Goal: Use online tool/utility: Utilize a website feature to perform a specific function

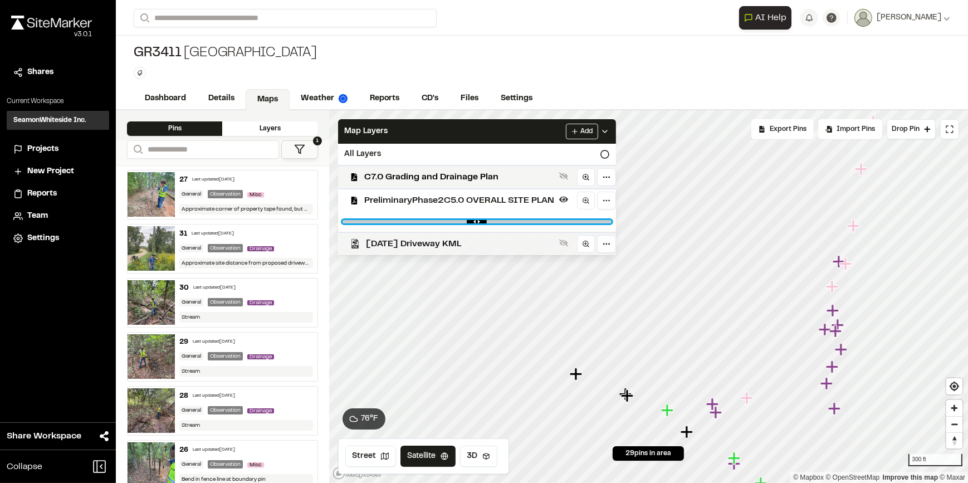
drag, startPoint x: 420, startPoint y: 221, endPoint x: 573, endPoint y: 243, distance: 154.2
type input "****"
click at [531, 223] on input "range" at bounding box center [477, 221] width 269 height 3
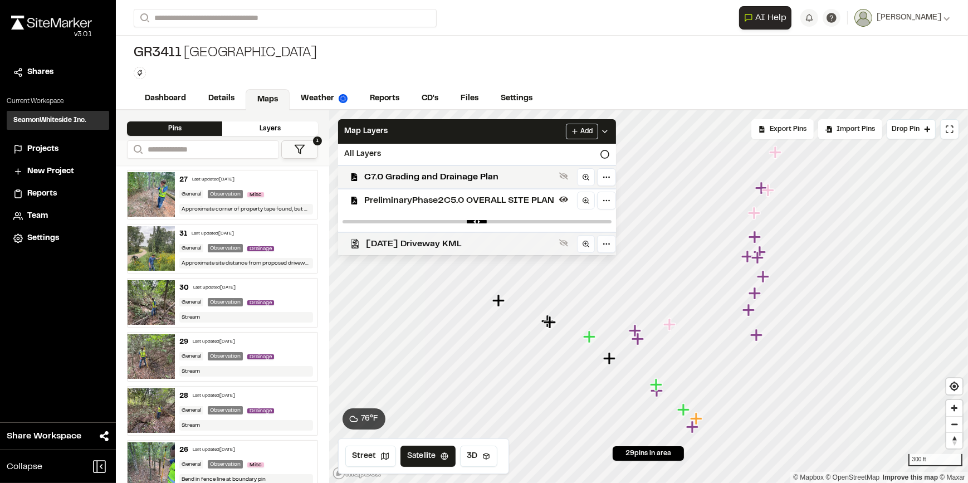
click at [447, 243] on span "[DATE] Driveway KML" at bounding box center [461, 243] width 188 height 13
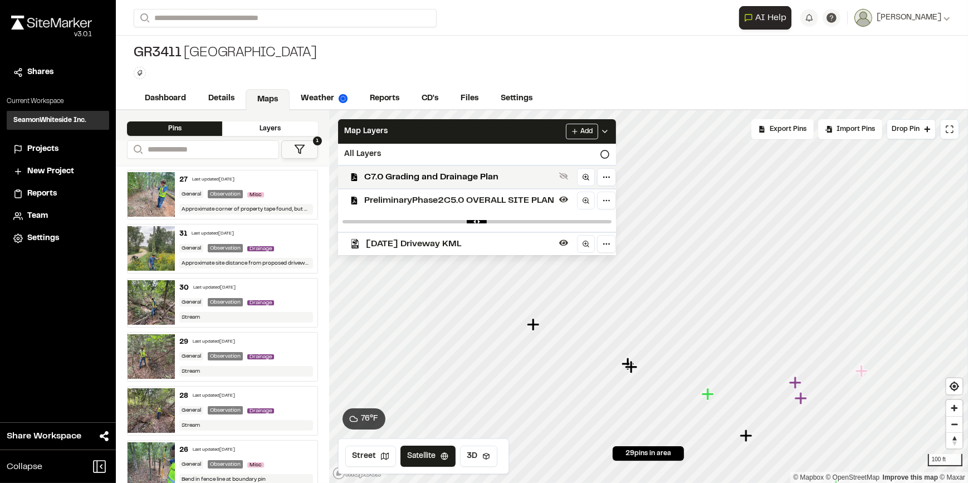
click at [829, 482] on html "Close sidebar v 3.0.1 Shares Current Workspace SeamonWhiteside Inc. SI Projects…" at bounding box center [484, 241] width 968 height 483
click at [451, 244] on span "[DATE] Driveway KML" at bounding box center [461, 243] width 188 height 13
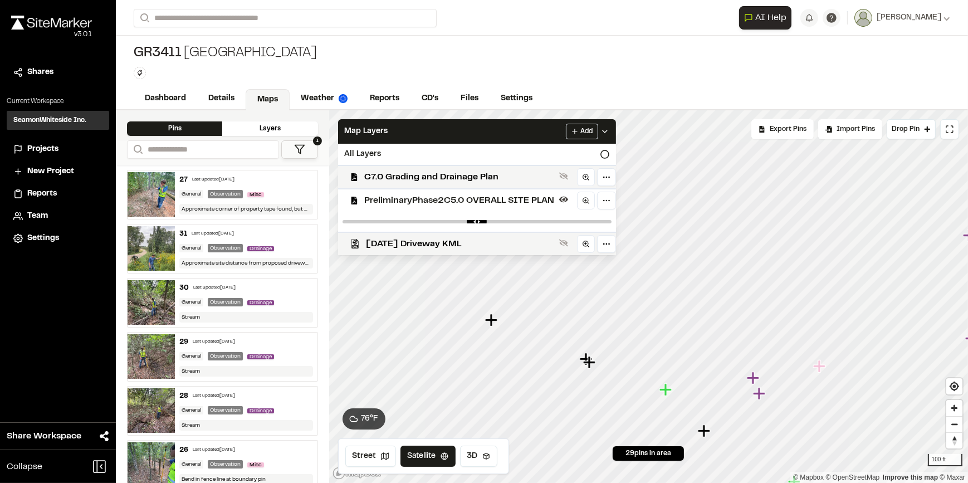
click at [457, 208] on div "PreliminaryPhase2C5.0 OVERALL SITE PLAN" at bounding box center [472, 199] width 287 height 23
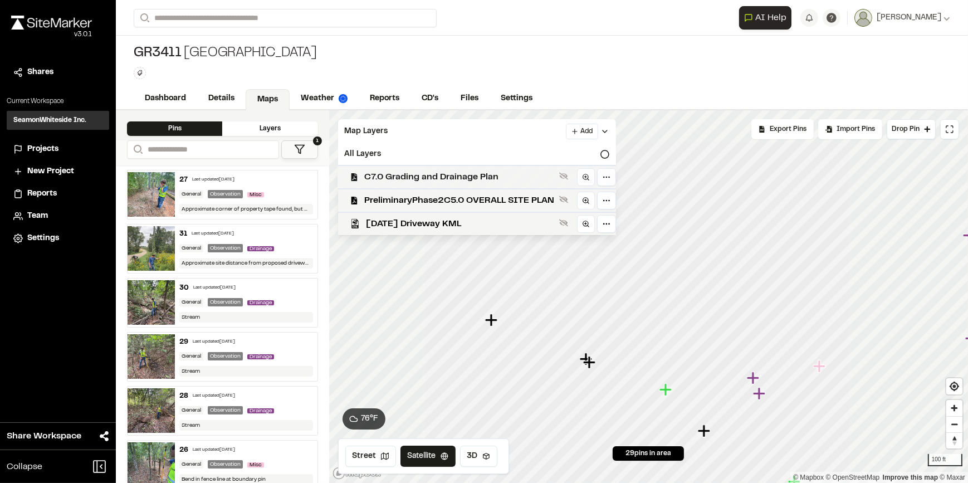
click at [466, 172] on span "C7.0 Grading and Drainage Plan" at bounding box center [460, 176] width 190 height 13
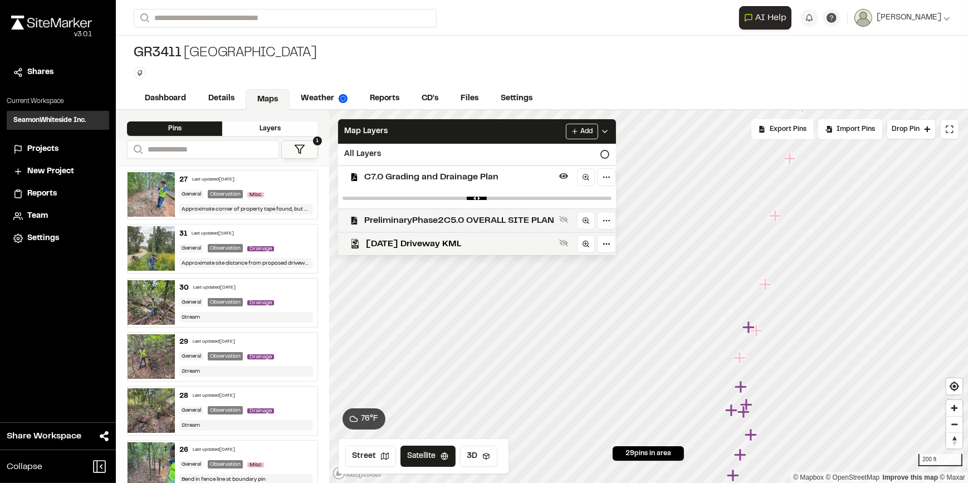
click at [497, 223] on span "PreliminaryPhase2C5.0 OVERALL SITE PLAN" at bounding box center [460, 220] width 190 height 13
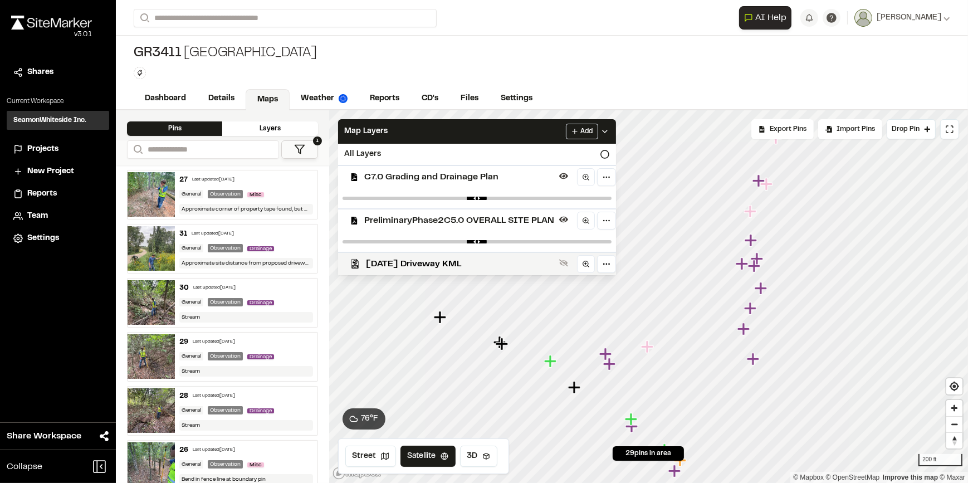
click at [467, 228] on div "PreliminaryPhase2C5.0 OVERALL SITE PLAN" at bounding box center [472, 219] width 287 height 23
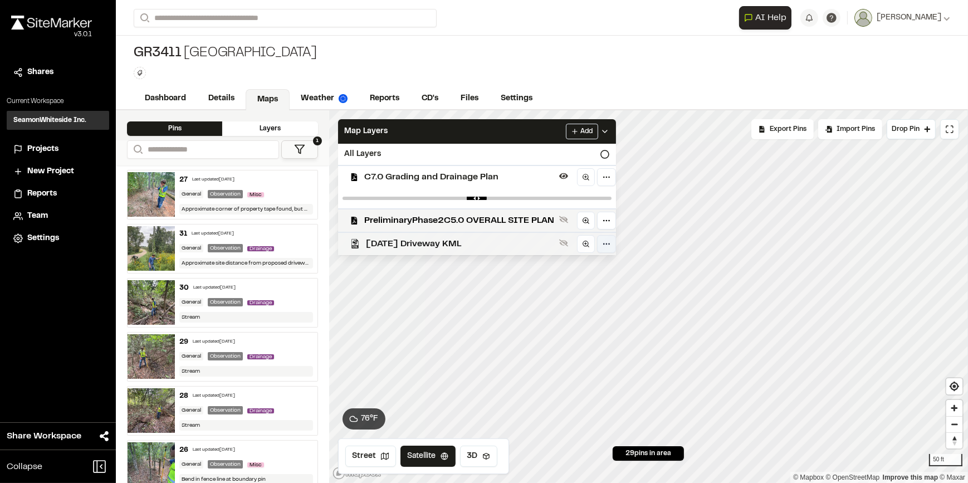
click at [599, 248] on div "Click to Drop Pin 29 pins in area Export Pins Available Datums Datums Apply Con…" at bounding box center [649, 296] width 640 height 373
click at [441, 253] on div "Click to Drop Pin 29 pins in area Export Pins Available Datums Datums Apply Con…" at bounding box center [649, 296] width 640 height 373
click at [785, 334] on icon "Map marker" at bounding box center [782, 331] width 14 height 14
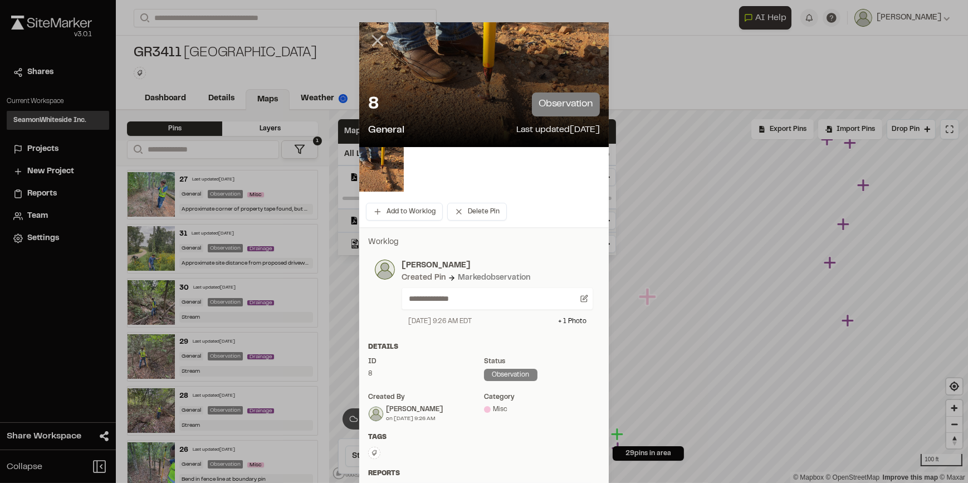
click at [376, 33] on icon at bounding box center [377, 40] width 19 height 19
